Goal: Find specific page/section: Find specific page/section

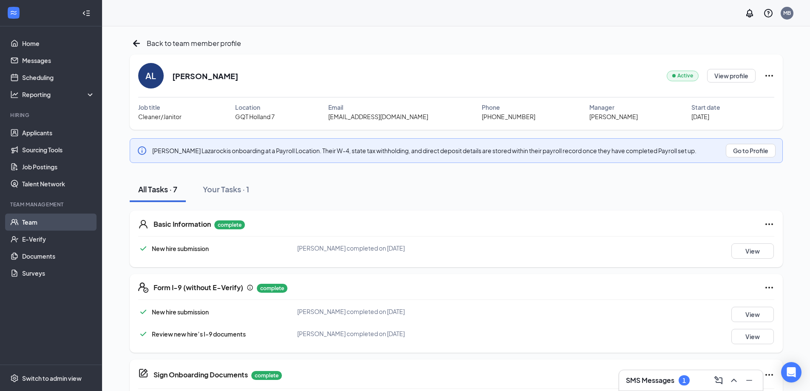
click at [44, 219] on link "Team" at bounding box center [58, 221] width 73 height 17
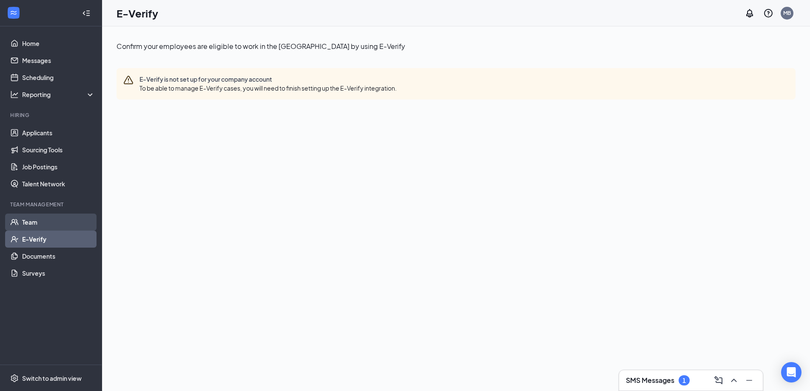
click at [44, 219] on link "Team" at bounding box center [58, 221] width 73 height 17
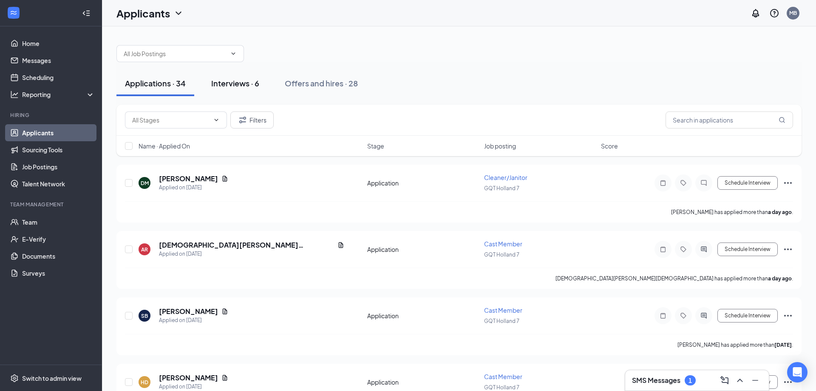
click at [237, 85] on div "Interviews · 6" at bounding box center [235, 83] width 48 height 11
